Goal: Transaction & Acquisition: Purchase product/service

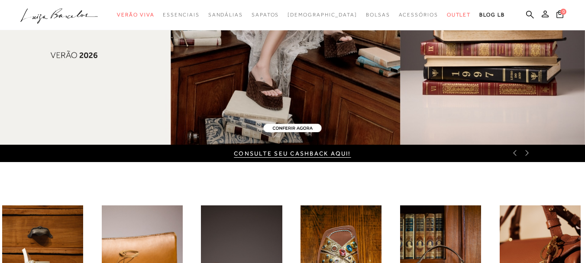
click at [513, 155] on icon at bounding box center [514, 152] width 7 height 7
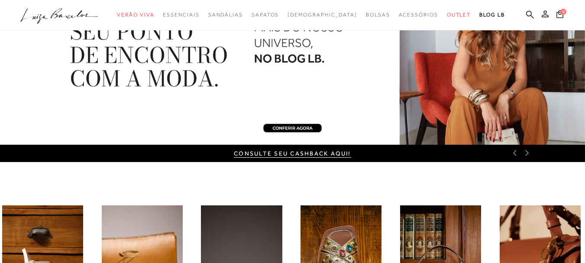
click at [514, 155] on icon at bounding box center [514, 152] width 7 height 7
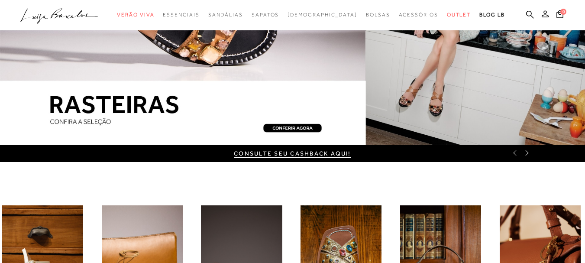
click at [514, 157] on div "CONSULTE SEU CASHBACK AQUI!" at bounding box center [292, 153] width 585 height 17
click at [516, 156] on div "CONSULTE SEU CASHBACK AQUI!" at bounding box center [292, 153] width 585 height 17
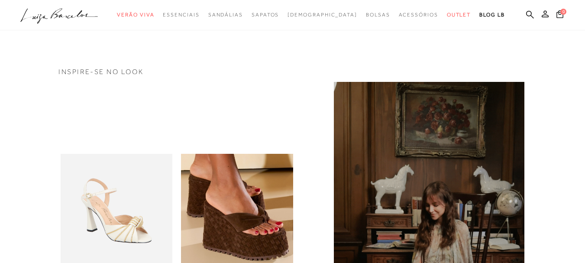
scroll to position [130, 0]
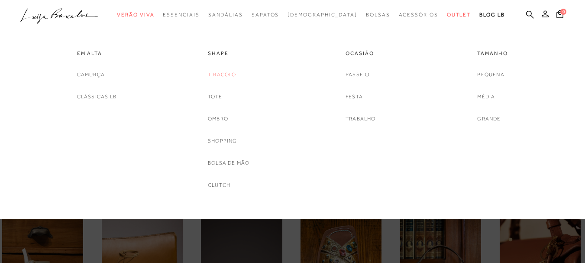
click at [218, 72] on link "Tiracolo" at bounding box center [222, 74] width 29 height 9
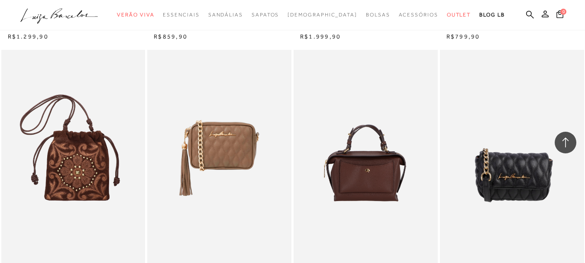
scroll to position [1429, 0]
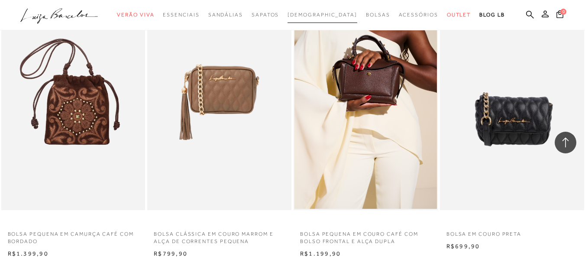
click at [315, 15] on span "[DEMOGRAPHIC_DATA]" at bounding box center [322, 15] width 70 height 6
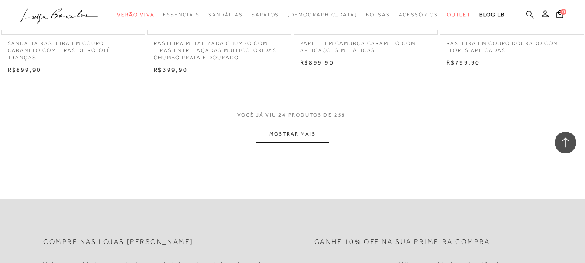
scroll to position [1645, 0]
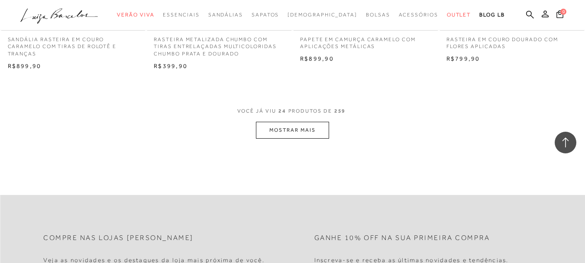
click at [269, 127] on button "MOSTRAR MAIS" at bounding box center [292, 130] width 73 height 17
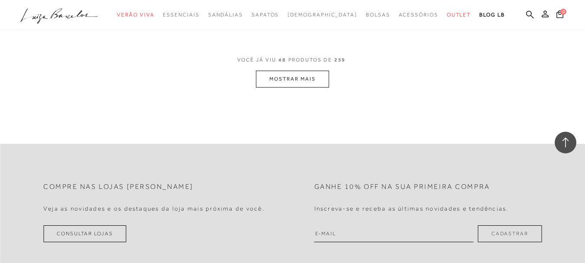
scroll to position [3334, 0]
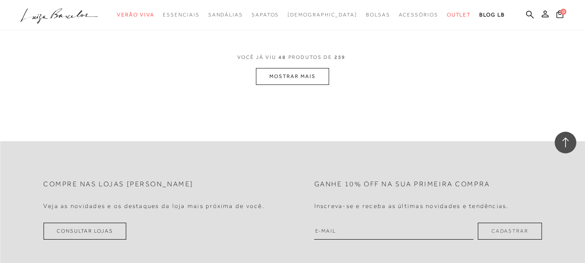
click at [284, 77] on button "MOSTRAR MAIS" at bounding box center [292, 76] width 73 height 17
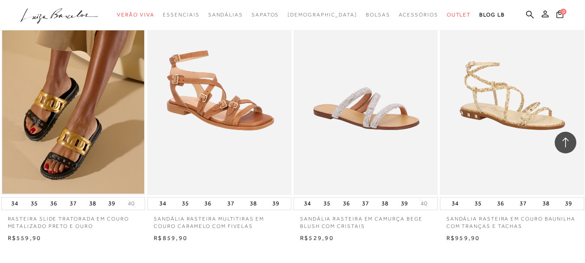
scroll to position [4762, 0]
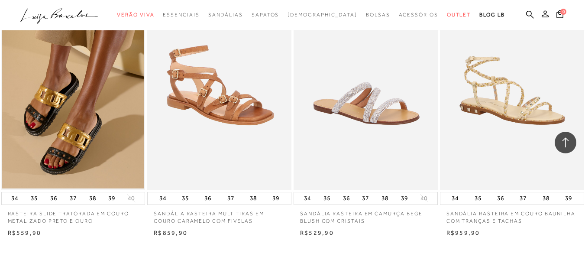
click at [223, 134] on img at bounding box center [219, 82] width 143 height 216
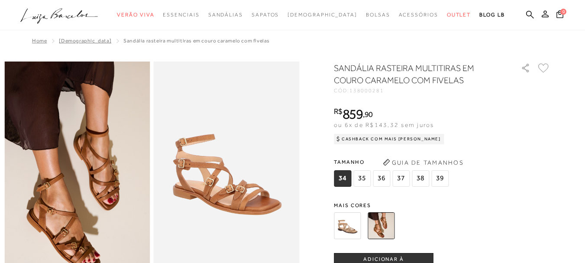
click at [354, 233] on img at bounding box center [347, 225] width 27 height 27
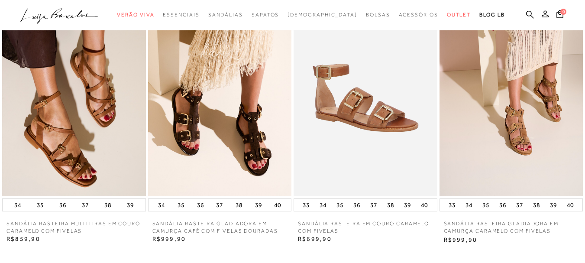
scroll to position [1039, 0]
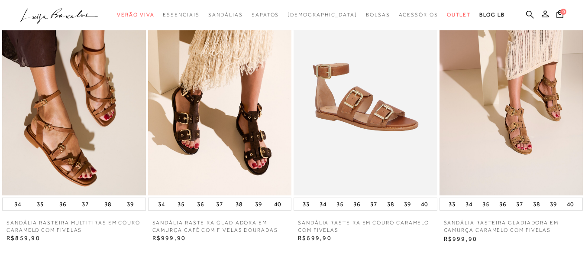
click at [493, 172] on img at bounding box center [511, 87] width 144 height 215
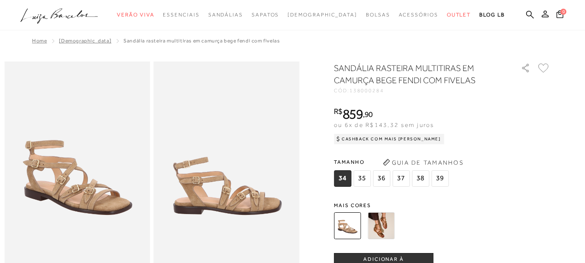
click at [377, 224] on img at bounding box center [381, 225] width 27 height 27
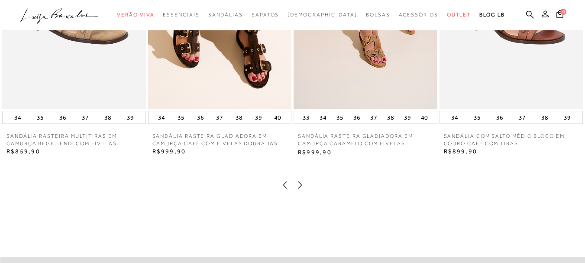
scroll to position [1429, 0]
